Goal: Check status: Check status

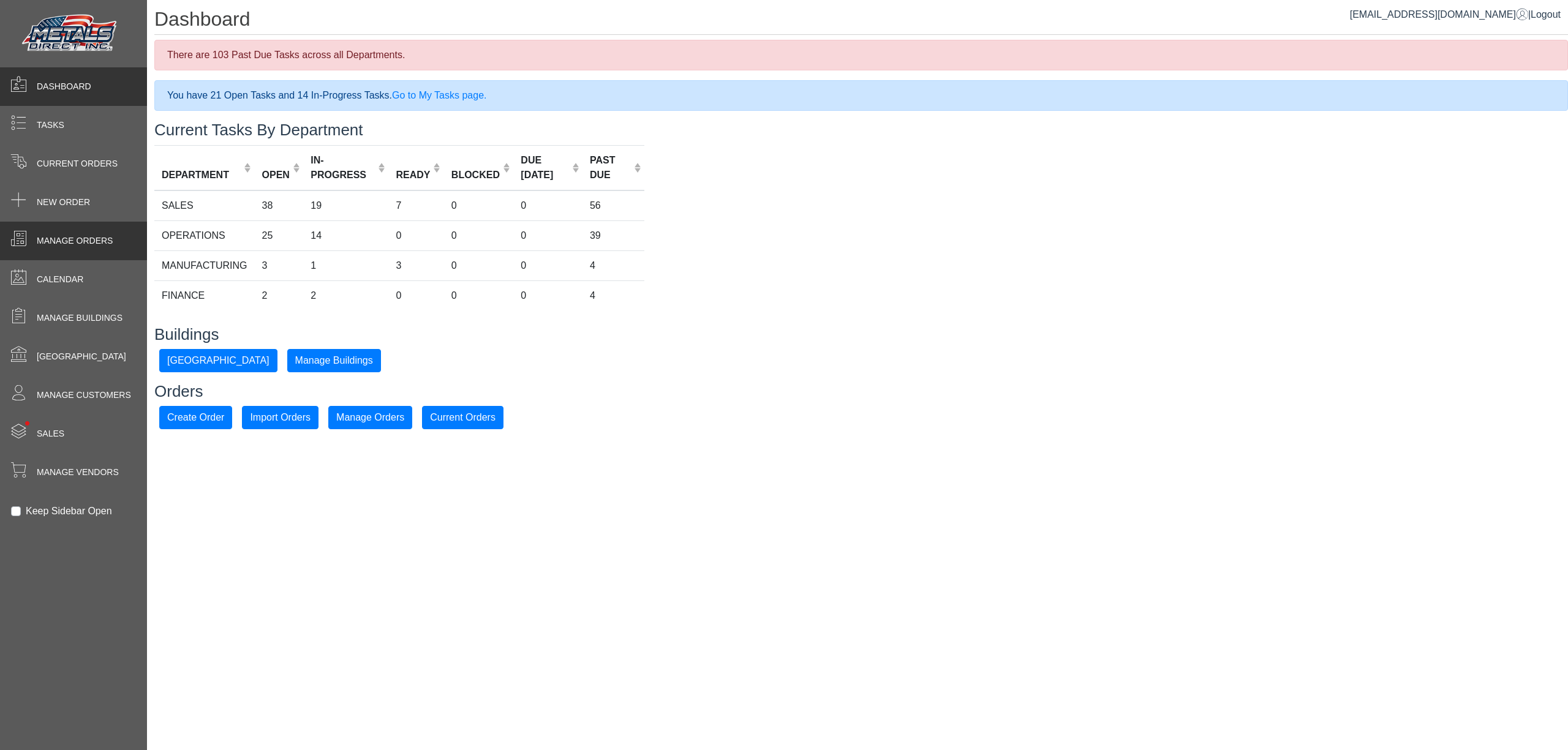
click at [44, 251] on div "Manage Orders" at bounding box center [74, 240] width 147 height 38
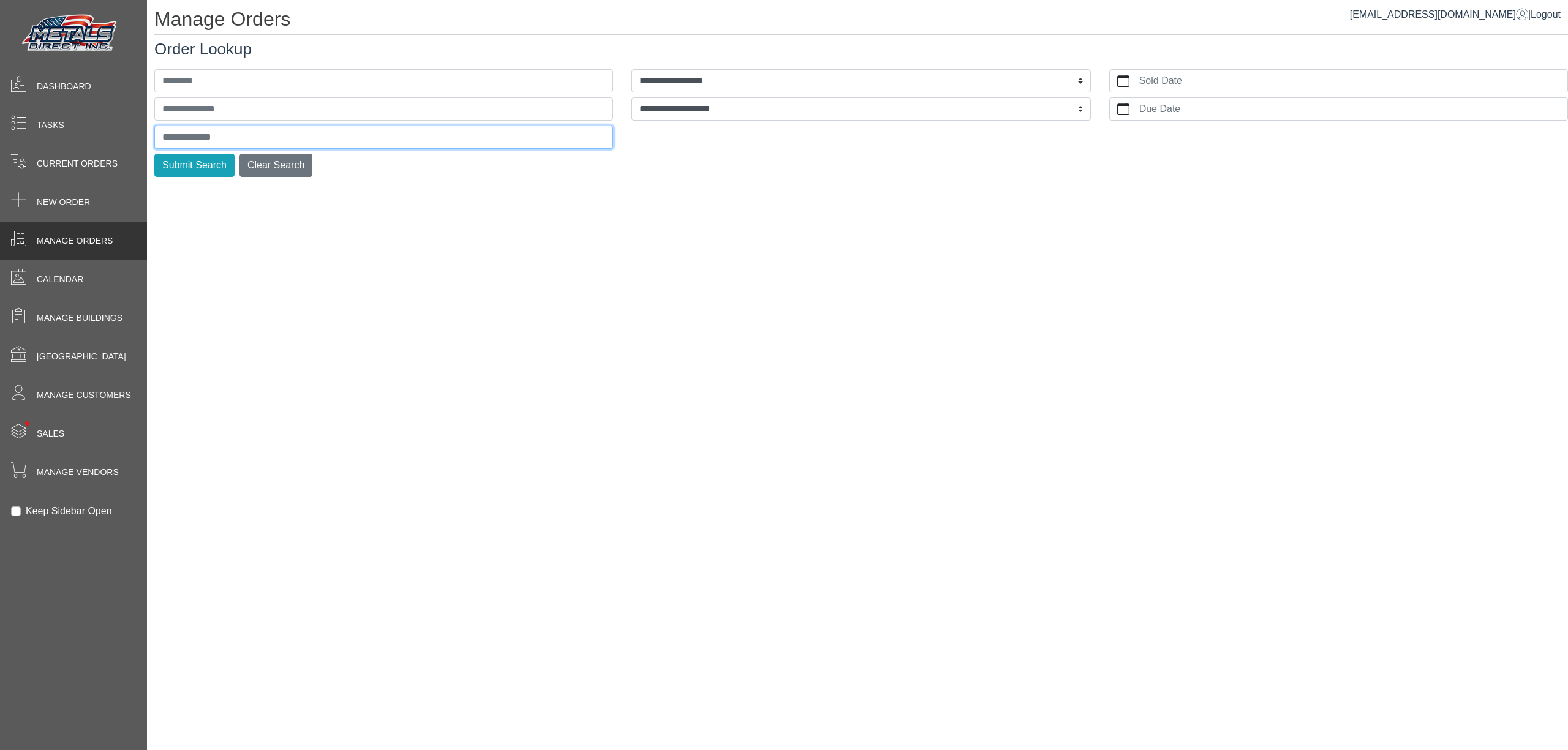
click at [172, 146] on input "text" at bounding box center [384, 137] width 459 height 23
click at [154, 154] on button "Submit Search" at bounding box center [194, 165] width 80 height 23
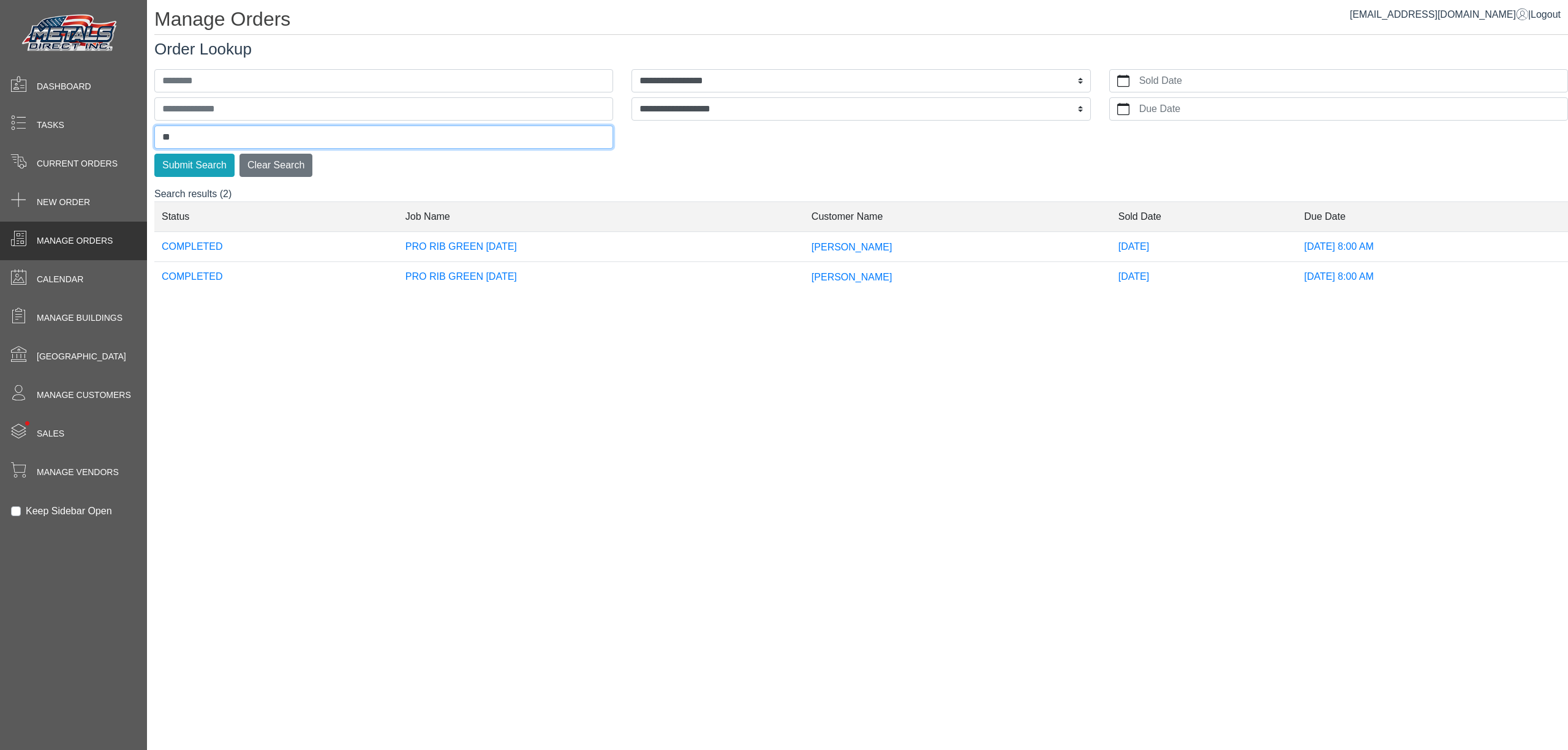
type input "*"
click at [154, 154] on button "Submit Search" at bounding box center [194, 165] width 80 height 23
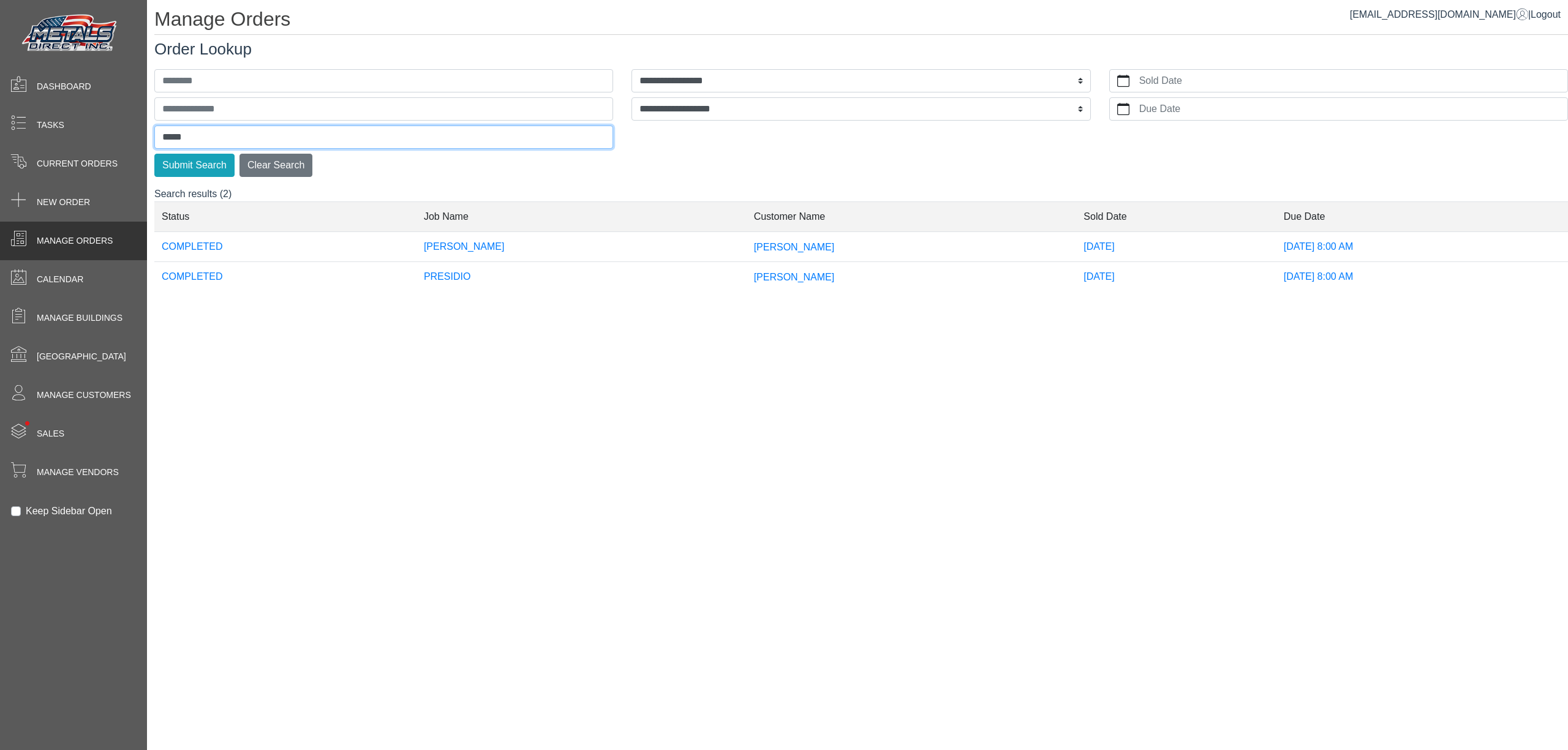
type input "*****"
click at [154, 154] on button "Submit Search" at bounding box center [194, 165] width 80 height 23
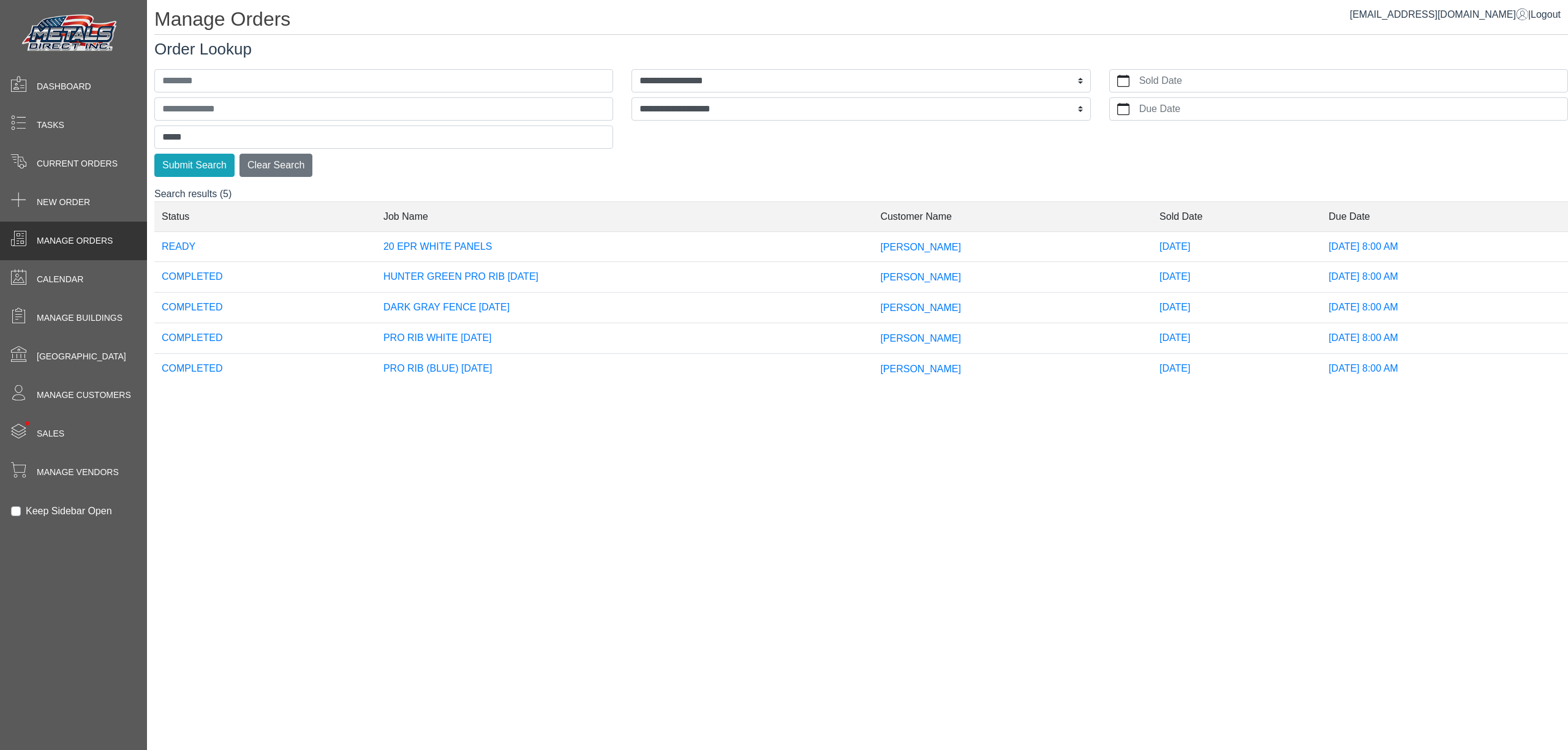
click at [768, 237] on td "20 EPR WHITE PANELS" at bounding box center [624, 247] width 496 height 30
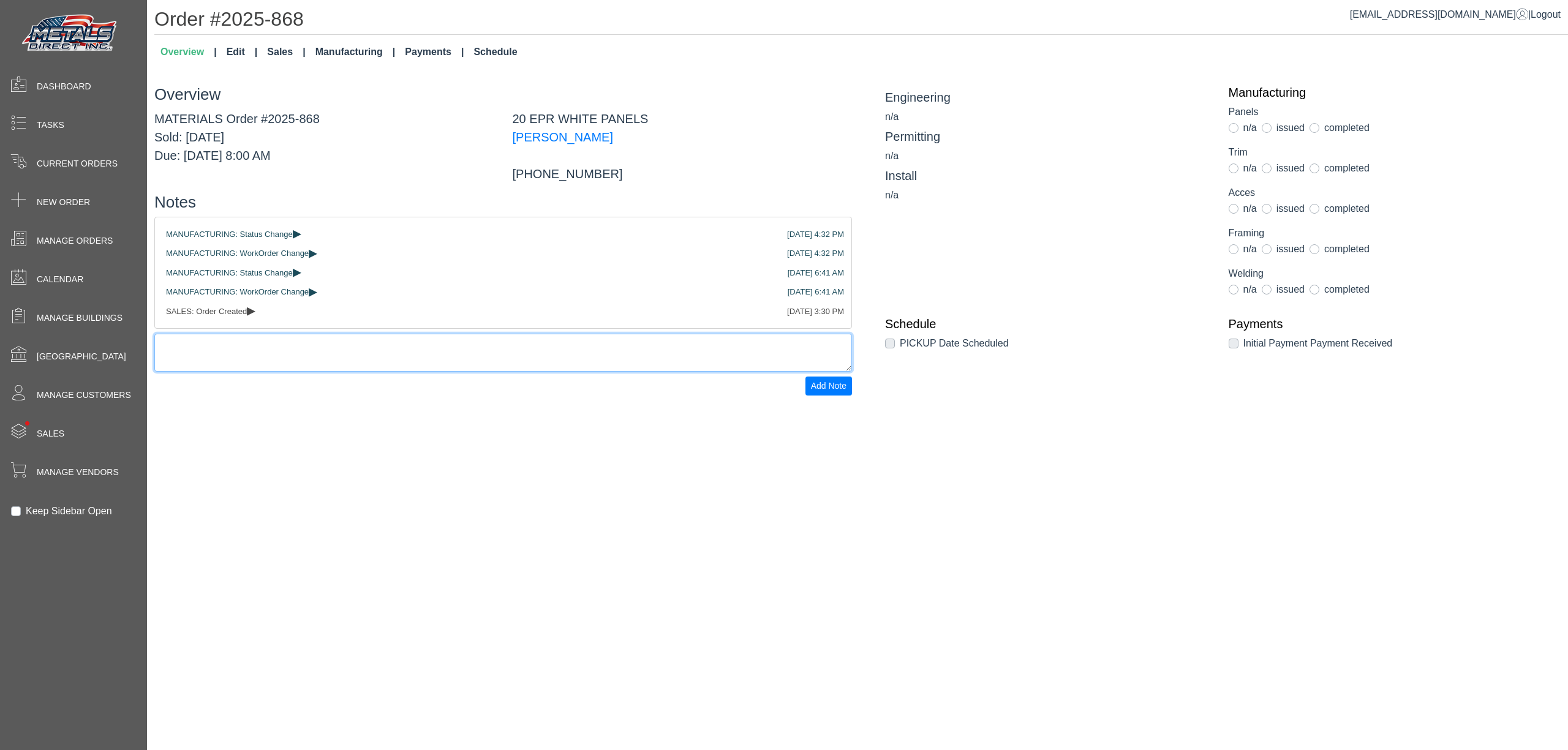
click at [395, 354] on textarea at bounding box center [503, 353] width 698 height 38
type textarea "*"
type textarea "**********"
click at [811, 391] on span "Add Note" at bounding box center [828, 386] width 35 height 10
